Goal: Task Accomplishment & Management: Use online tool/utility

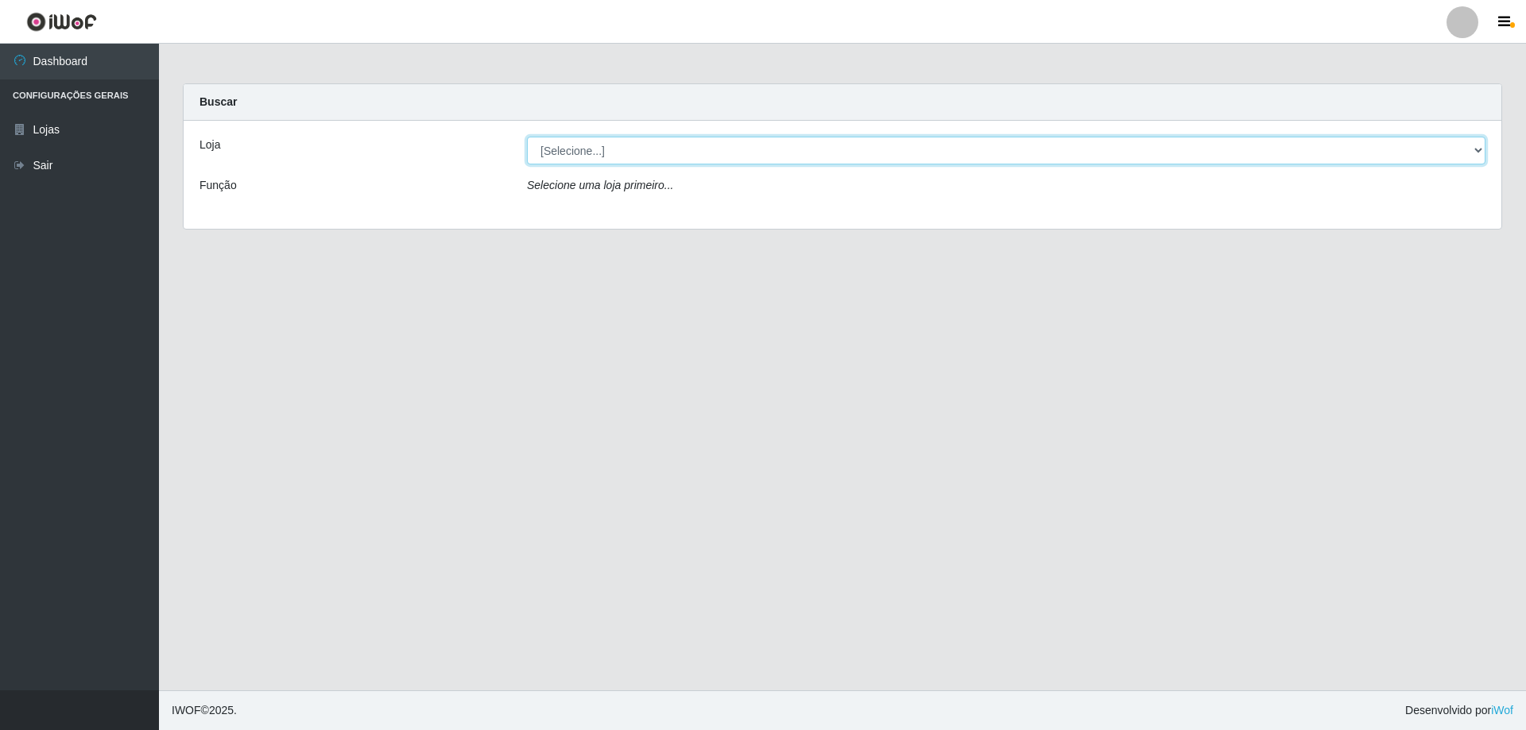
drag, startPoint x: 1477, startPoint y: 149, endPoint x: 1465, endPoint y: 150, distance: 11.9
click at [1477, 149] on select "[Selecione...] Extraplus - [GEOGRAPHIC_DATA] 03 - [GEOGRAPHIC_DATA]" at bounding box center [1006, 151] width 958 height 28
select select "468"
click at [527, 137] on select "[Selecione...] Extraplus - [GEOGRAPHIC_DATA] 03 - [GEOGRAPHIC_DATA]" at bounding box center [1006, 151] width 958 height 28
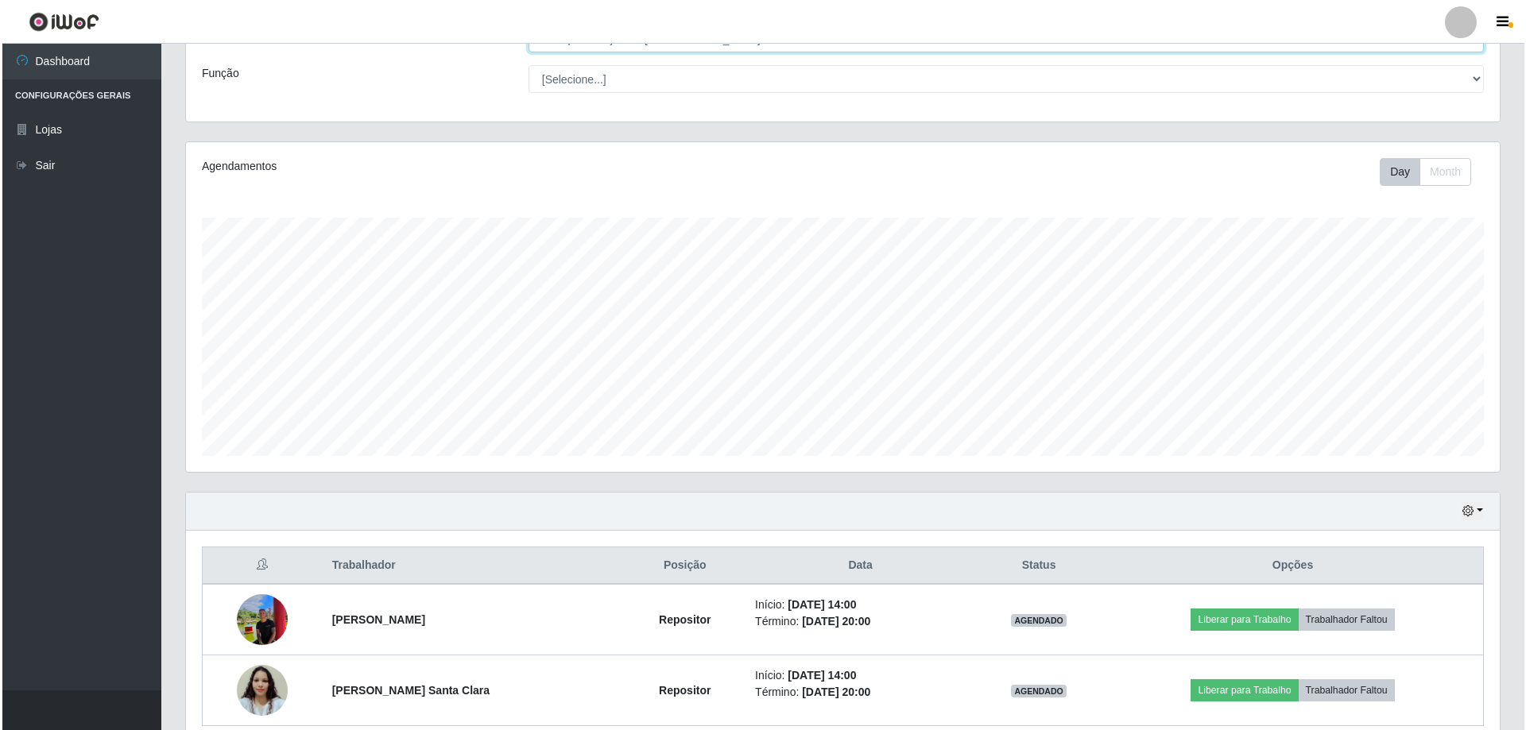
scroll to position [184, 0]
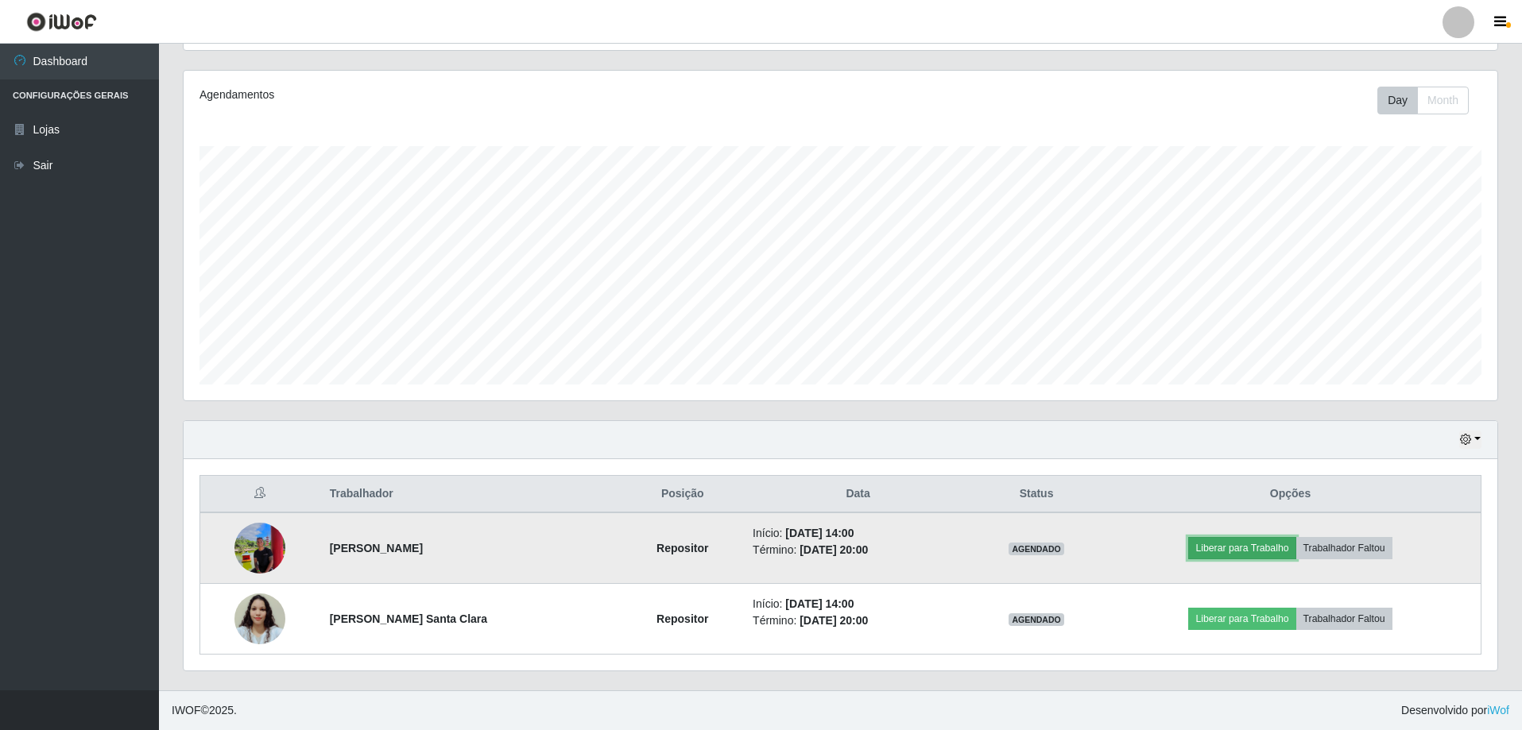
click at [1289, 550] on button "Liberar para Trabalho" at bounding box center [1241, 548] width 107 height 22
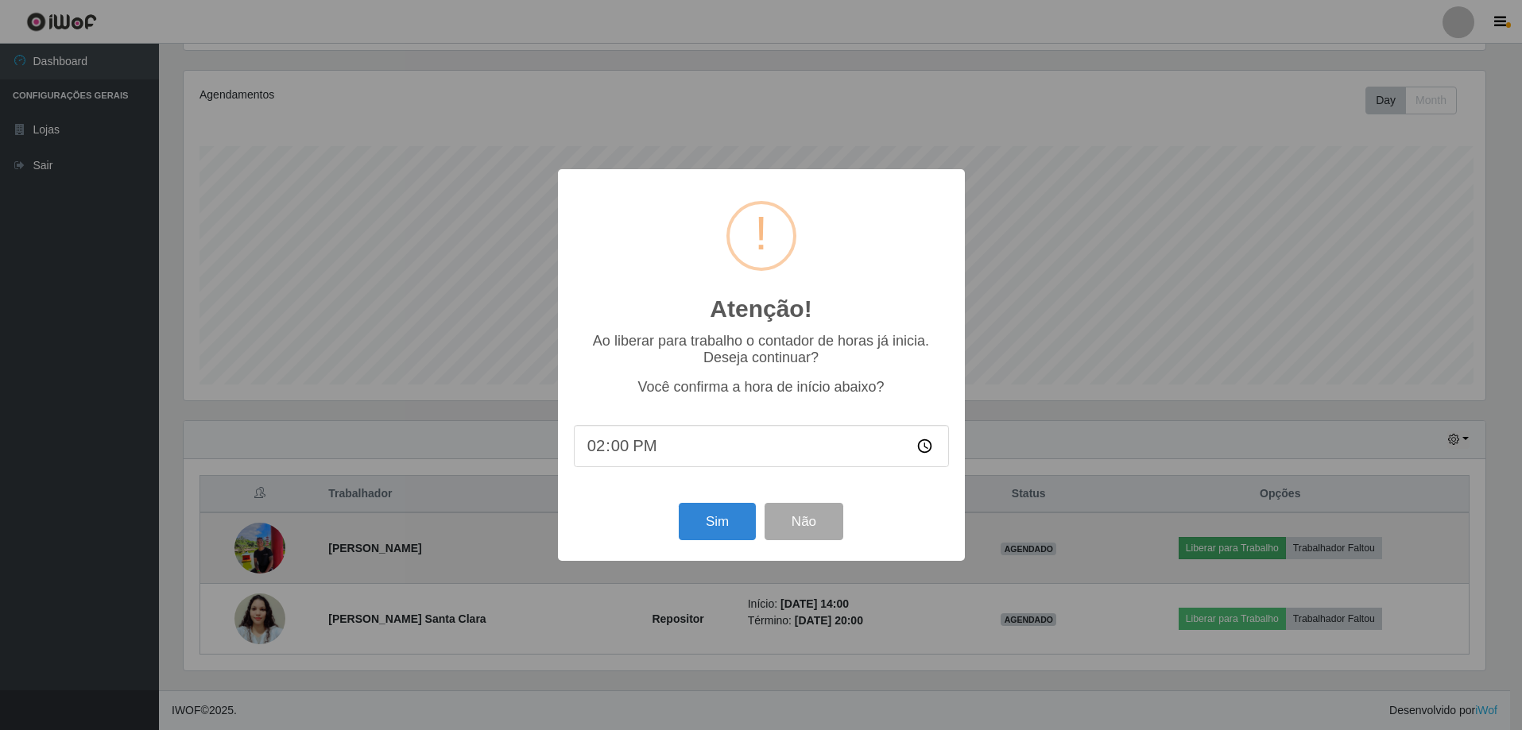
scroll to position [330, 1306]
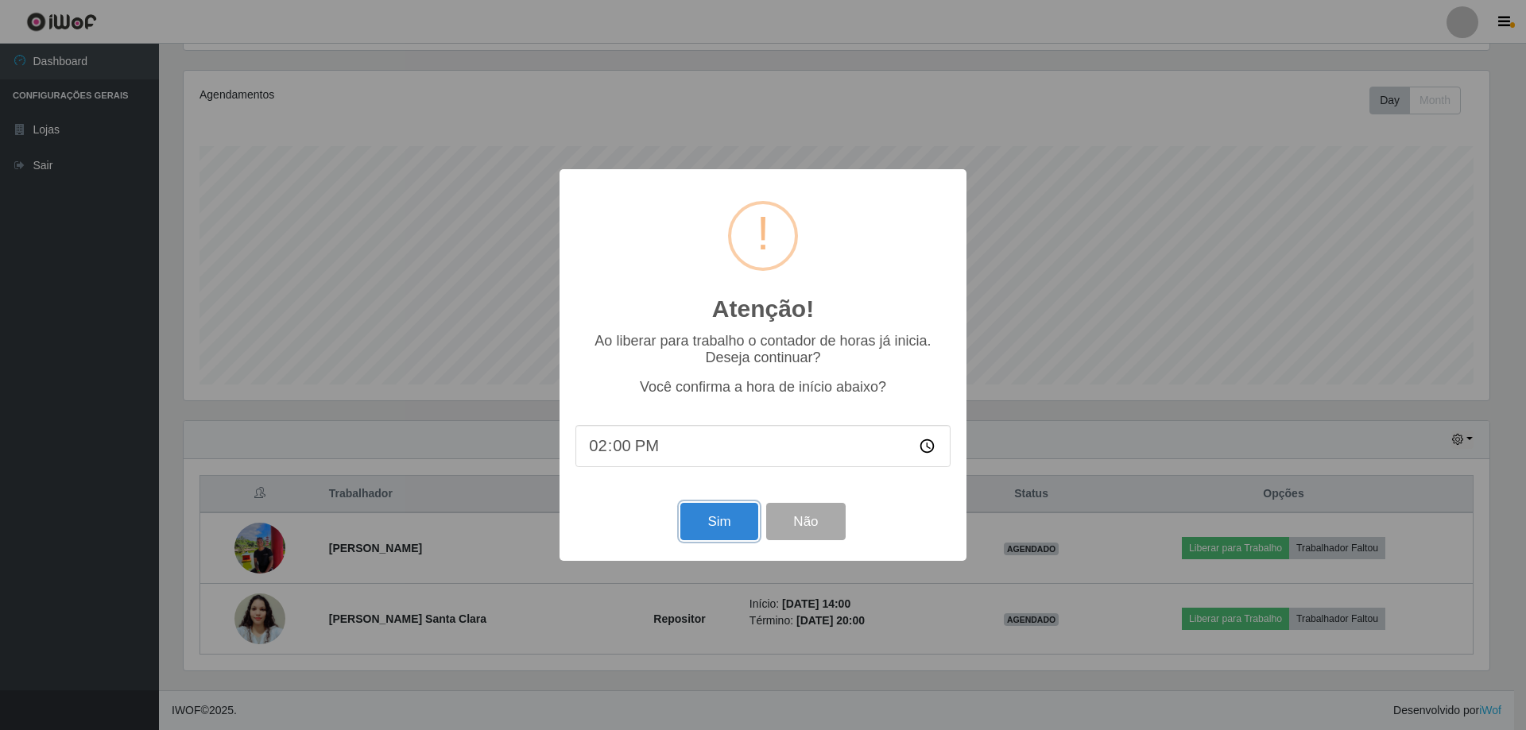
drag, startPoint x: 702, startPoint y: 525, endPoint x: 718, endPoint y: 532, distance: 18.2
click at [704, 527] on button "Sim" at bounding box center [718, 521] width 77 height 37
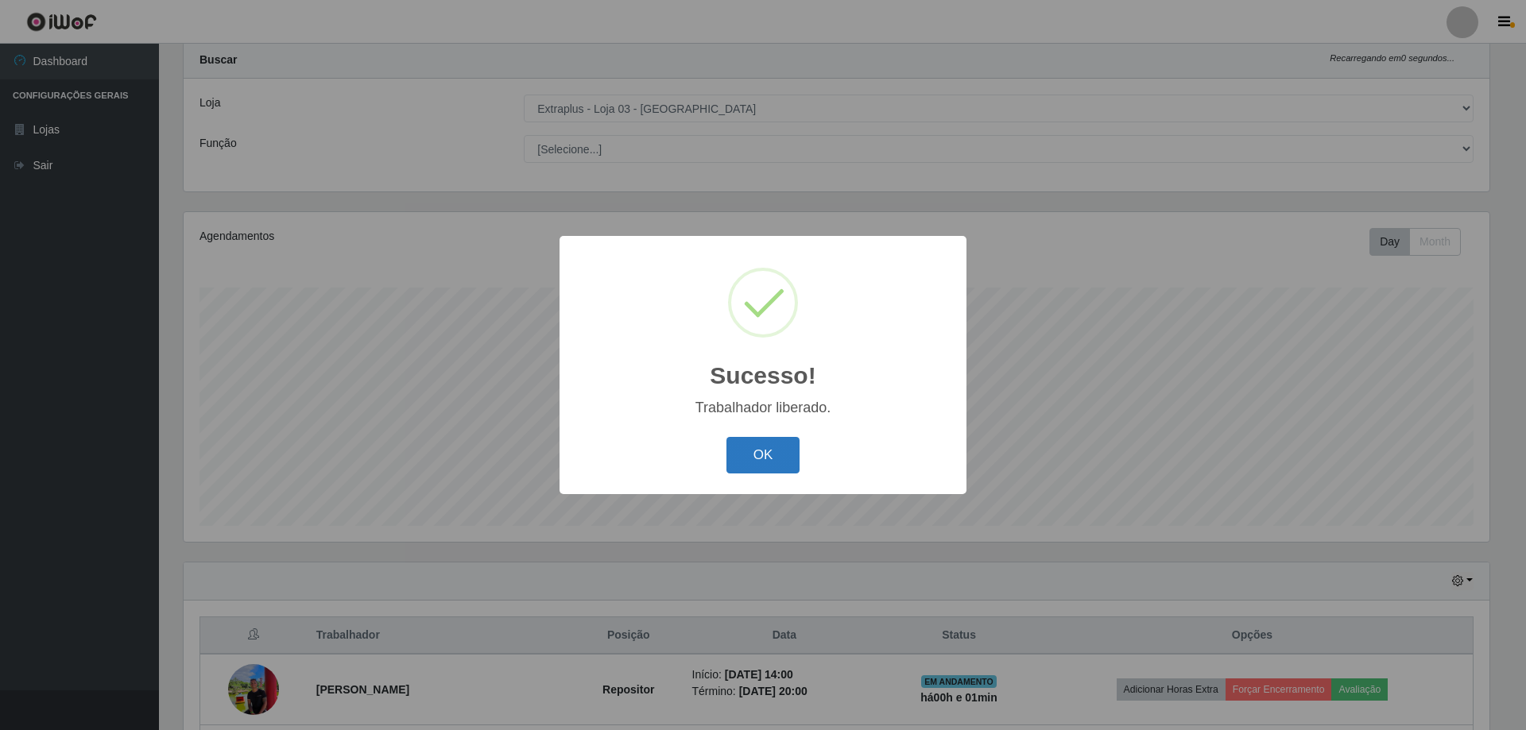
click at [783, 463] on button "OK" at bounding box center [763, 455] width 74 height 37
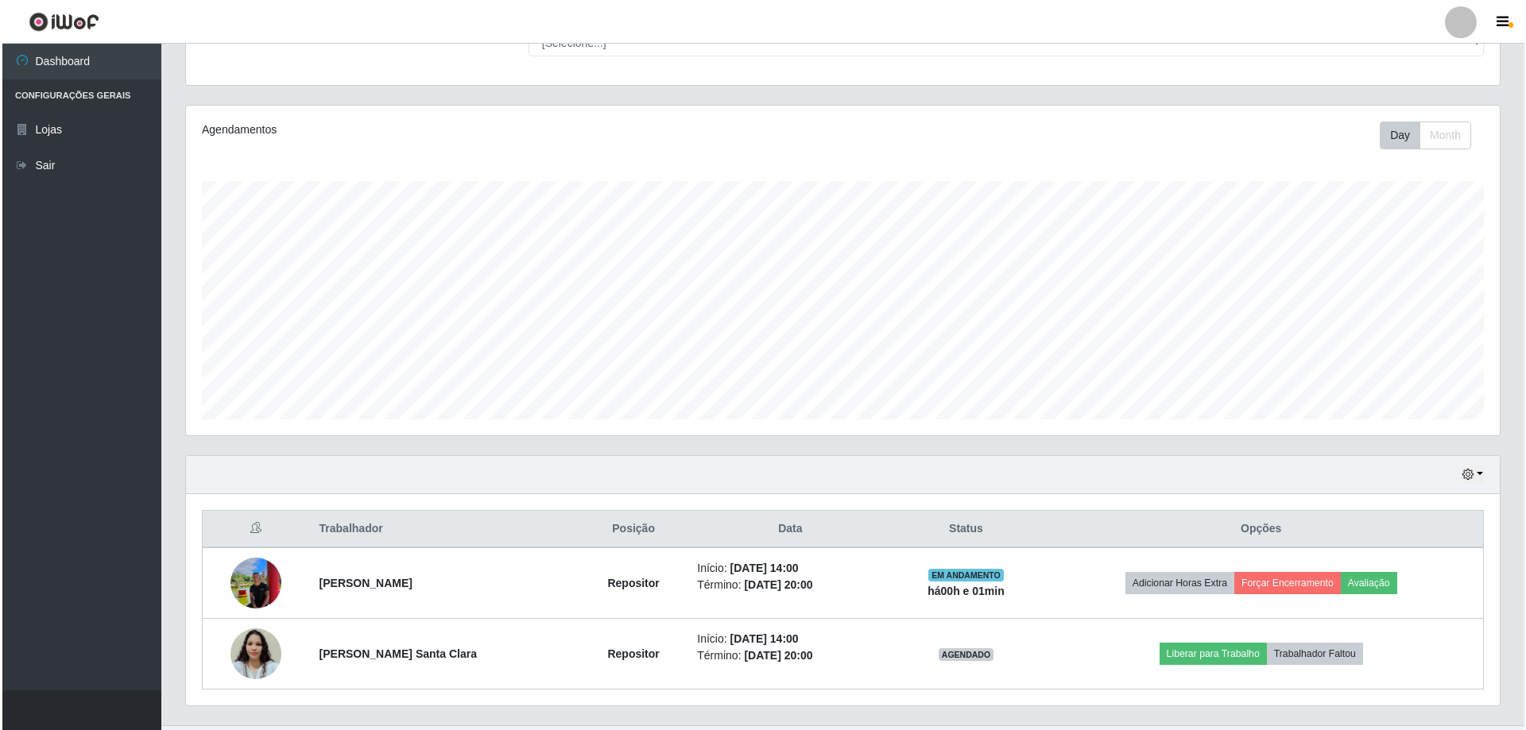
scroll to position [184, 0]
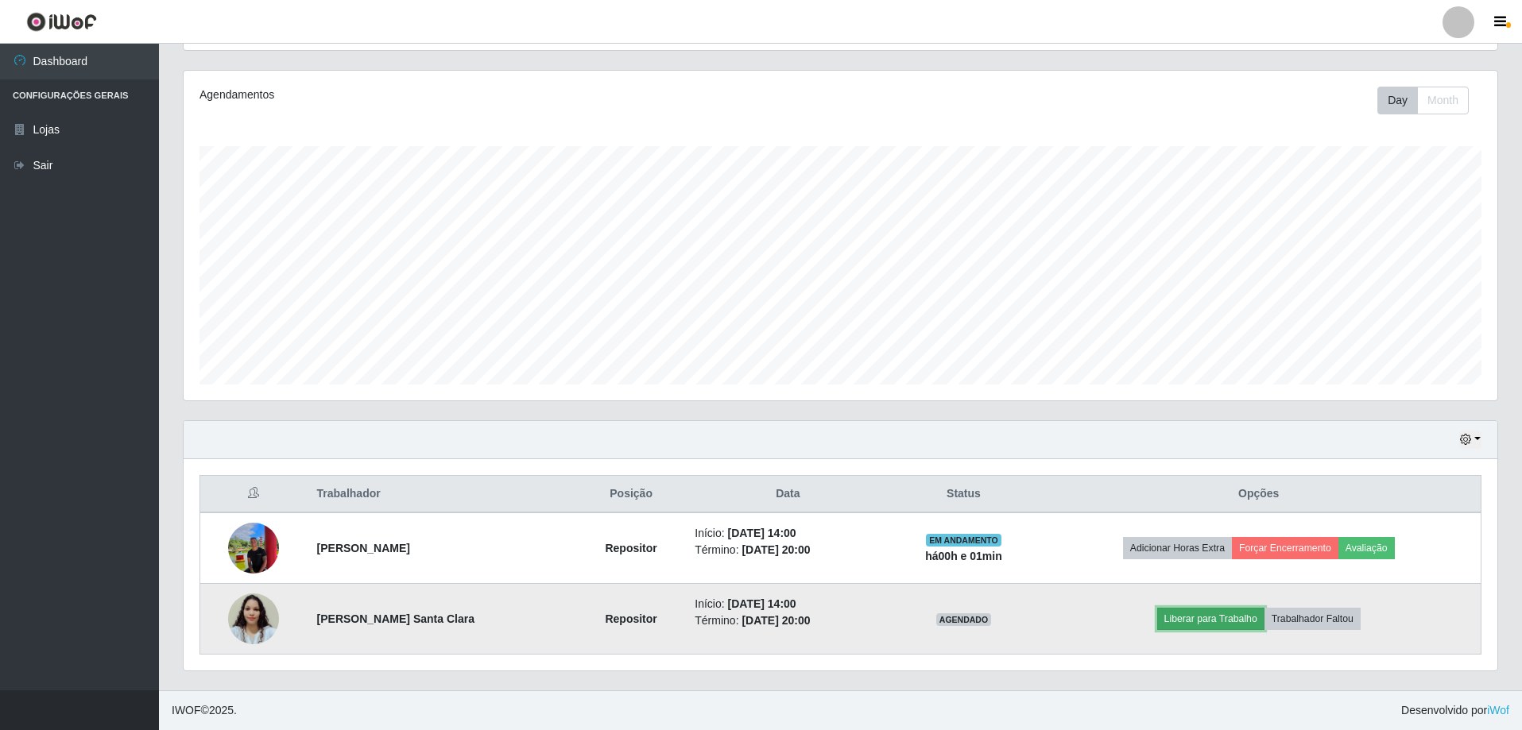
click at [1223, 617] on button "Liberar para Trabalho" at bounding box center [1210, 619] width 107 height 22
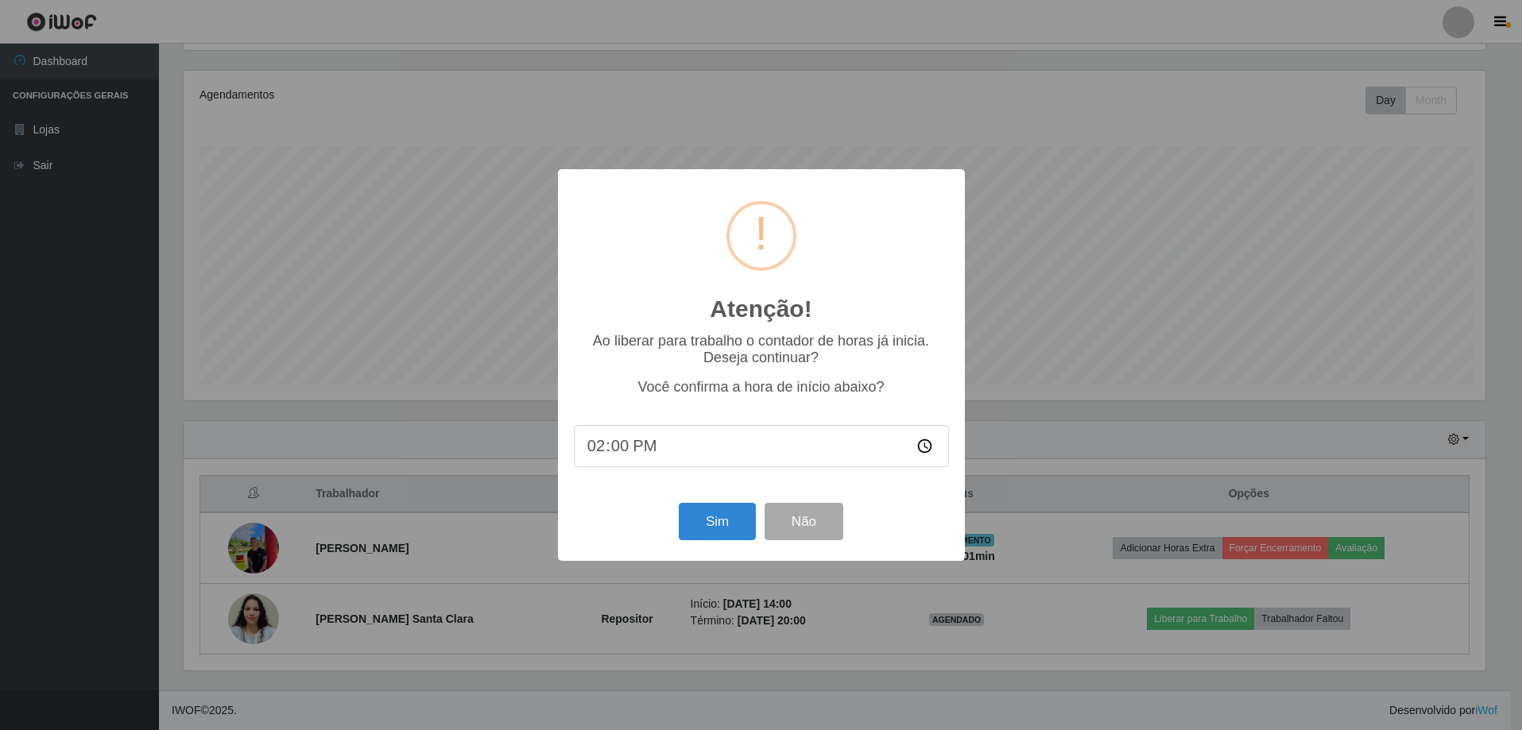
scroll to position [330, 1306]
click at [714, 528] on button "Sim" at bounding box center [718, 521] width 77 height 37
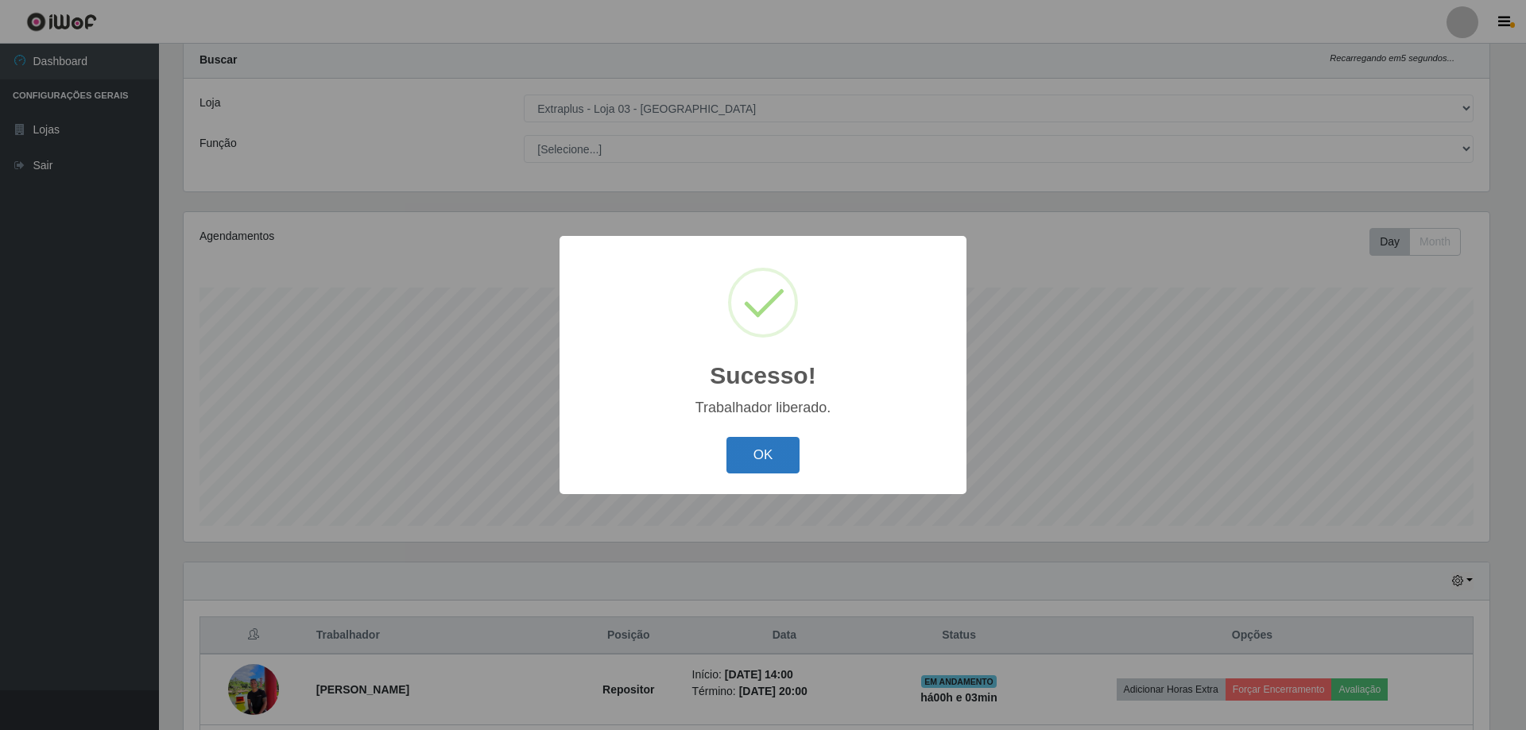
click at [756, 453] on button "OK" at bounding box center [763, 455] width 74 height 37
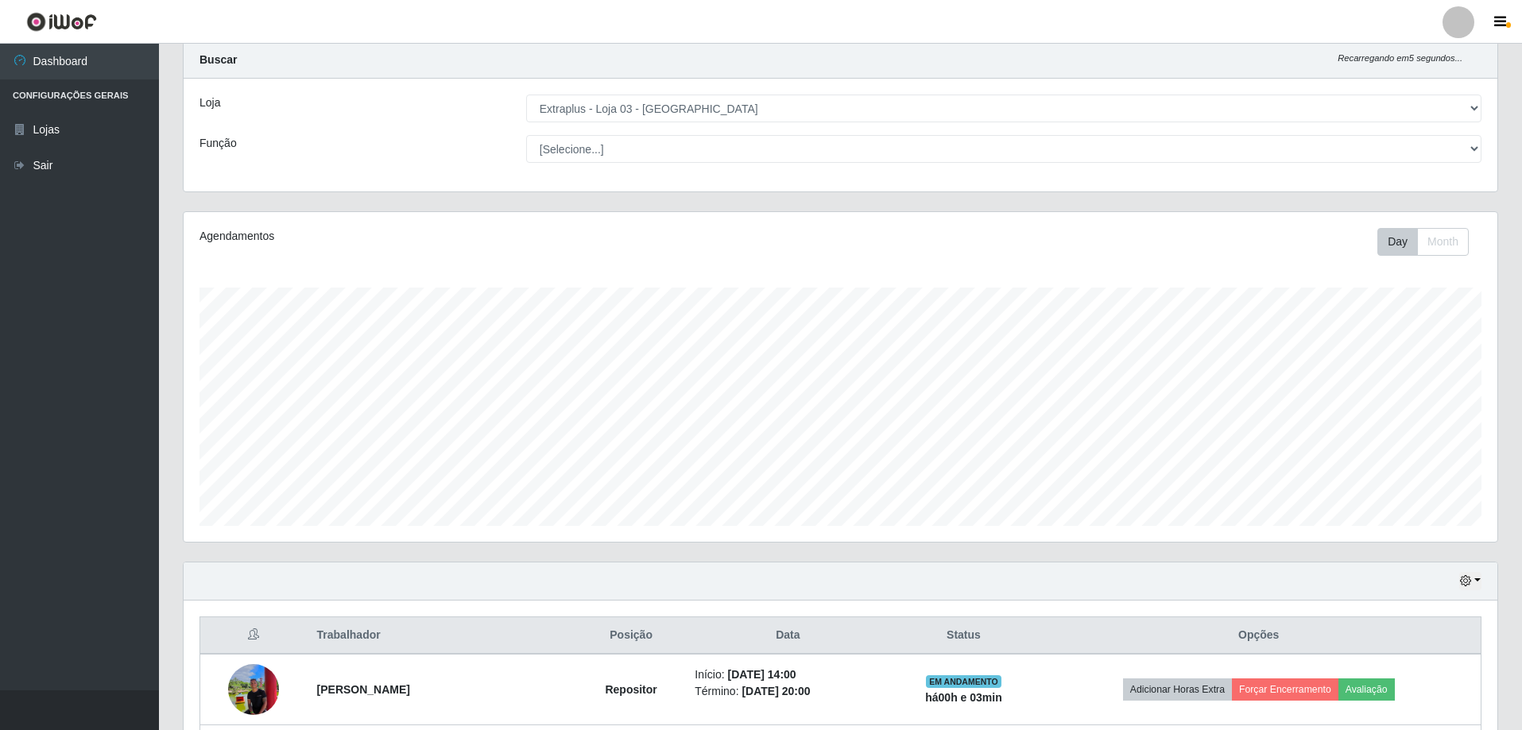
scroll to position [330, 1314]
